Goal: Task Accomplishment & Management: Complete application form

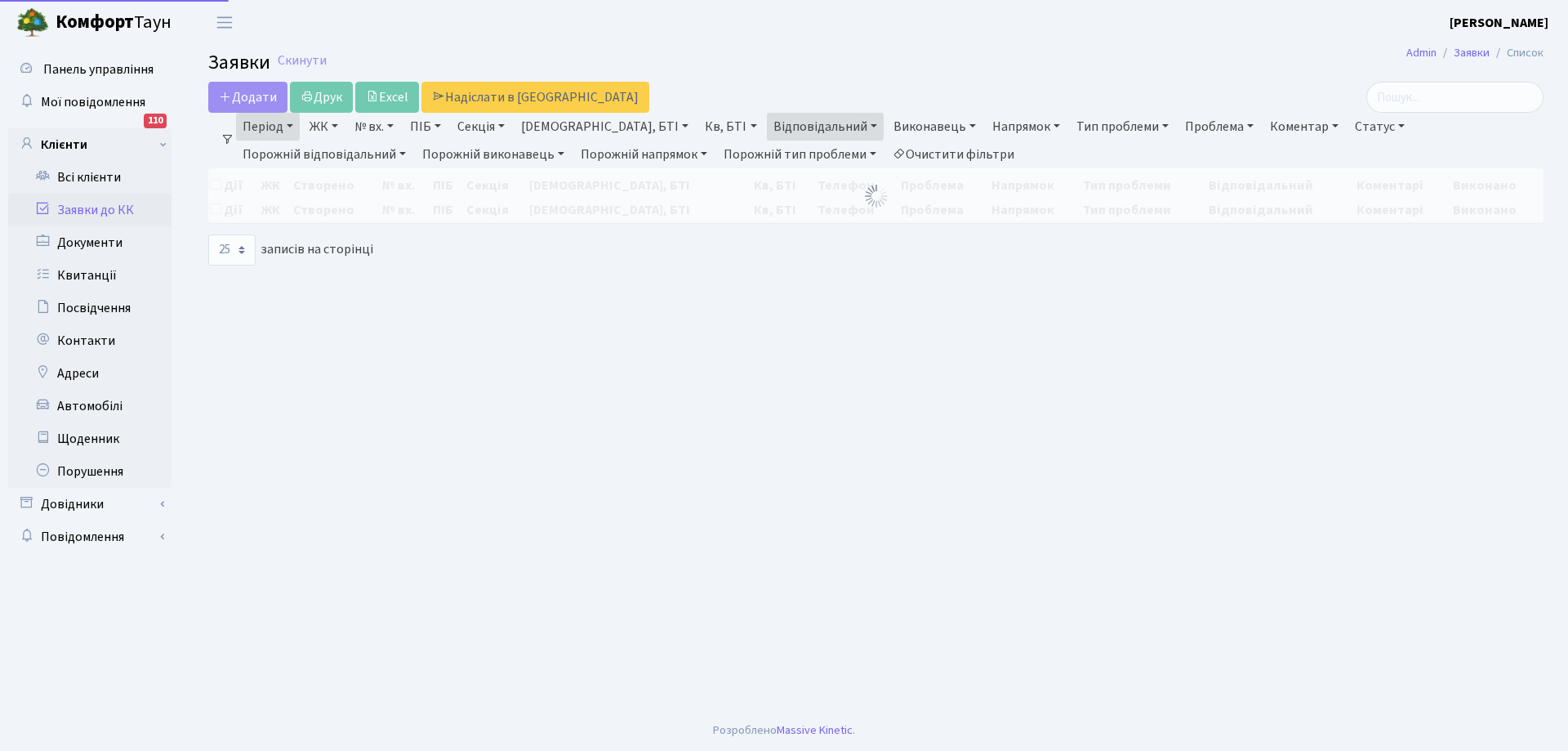
select select "25"
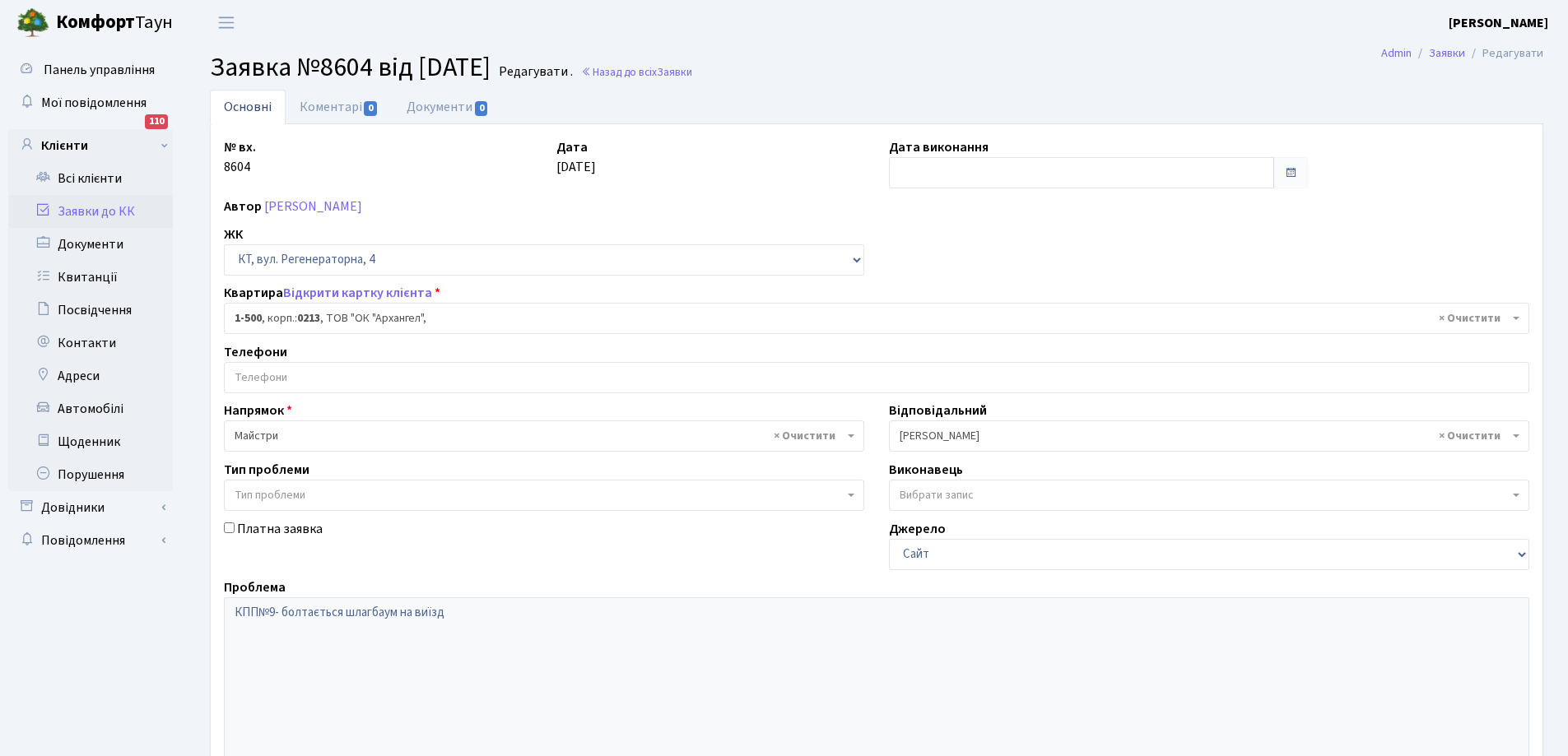
select select "16285"
click at [1060, 171] on input "text" at bounding box center [1081, 173] width 385 height 31
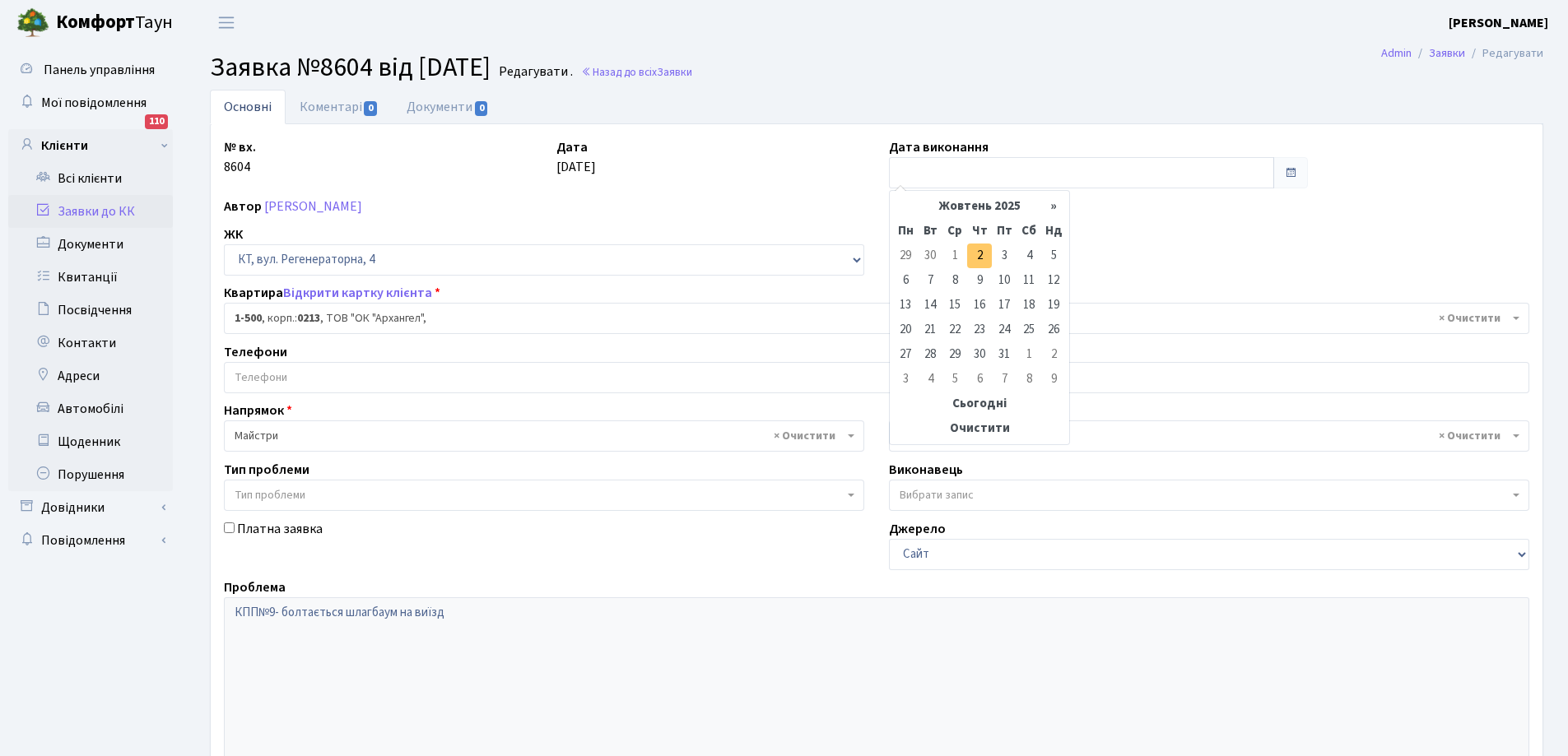
click at [983, 258] on td "2" at bounding box center [979, 255] width 24 height 24
type input "[DATE]"
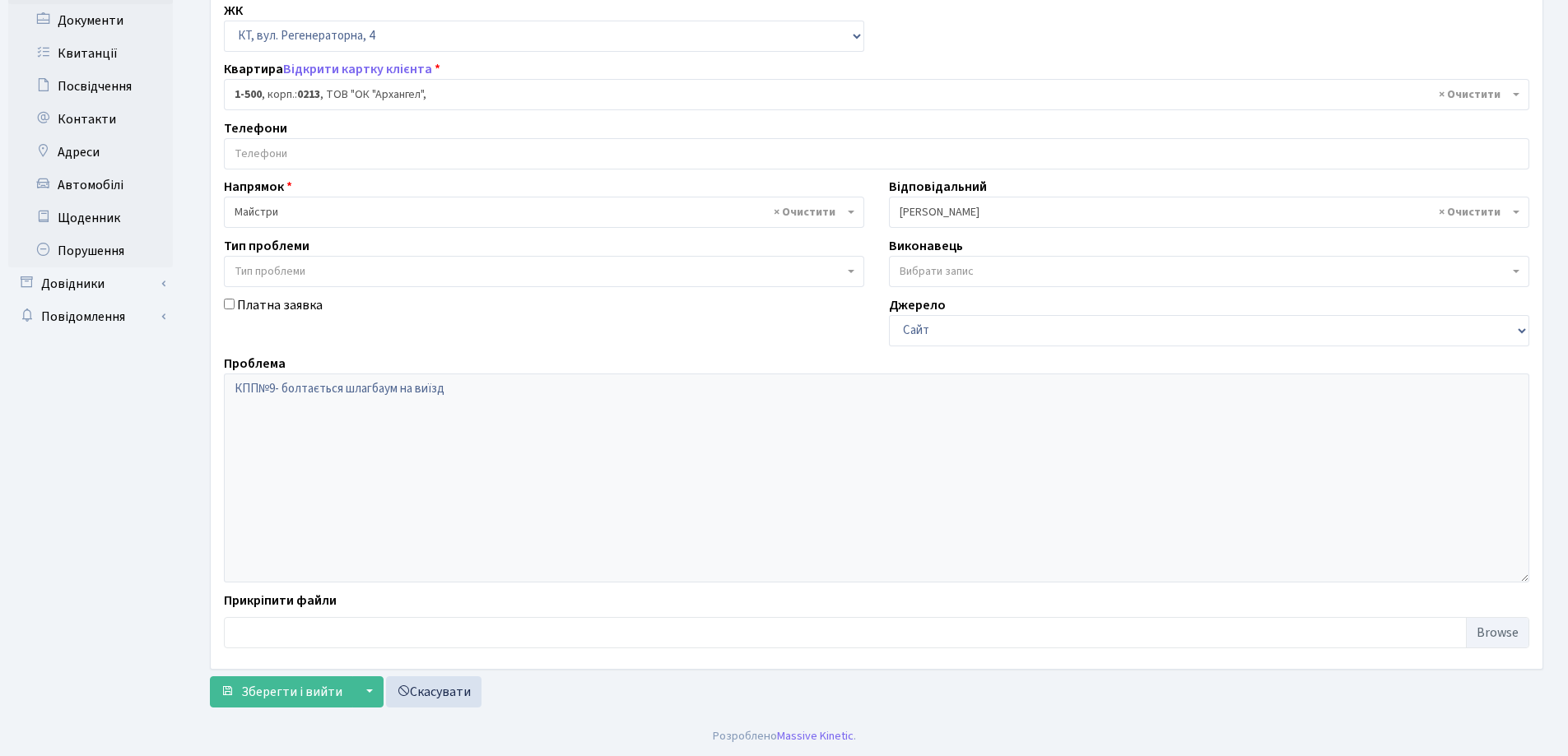
scroll to position [225, 0]
click at [279, 693] on span "Зберегти і вийти" at bounding box center [292, 691] width 102 height 19
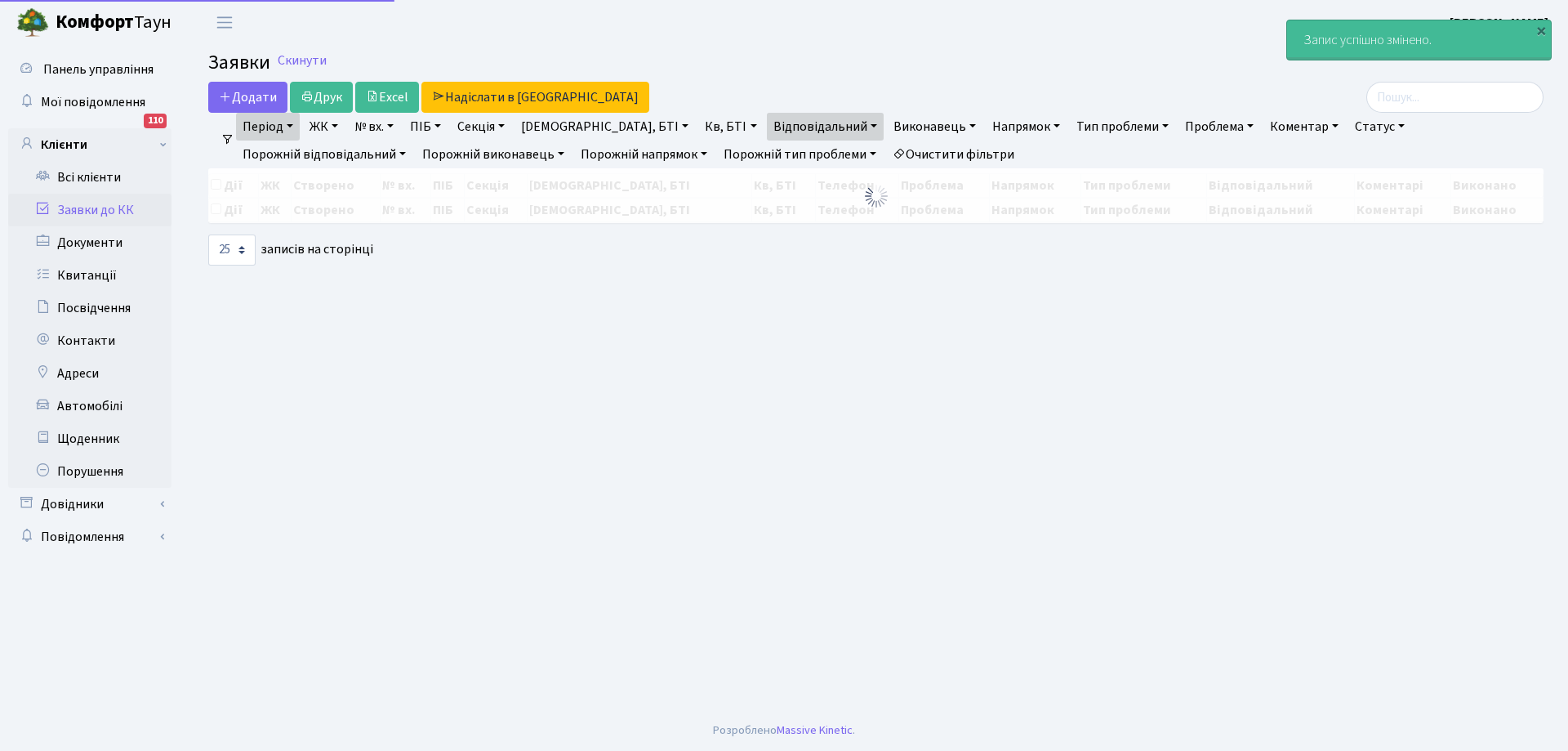
select select "25"
